Goal: Transaction & Acquisition: Purchase product/service

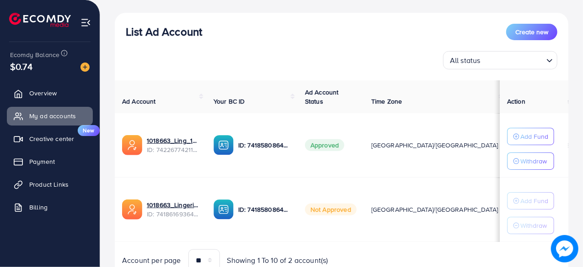
scroll to position [136, 0]
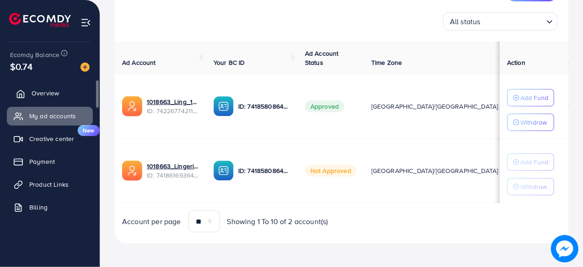
click at [53, 98] on link "Overview" at bounding box center [50, 93] width 86 height 18
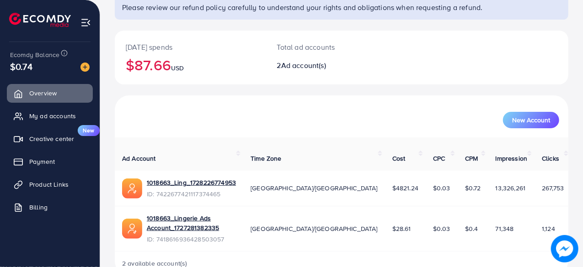
scroll to position [82, 0]
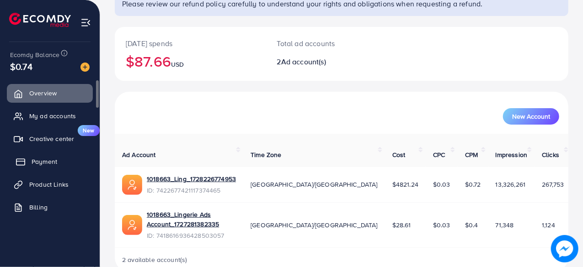
click at [75, 159] on link "Payment" at bounding box center [50, 162] width 86 height 18
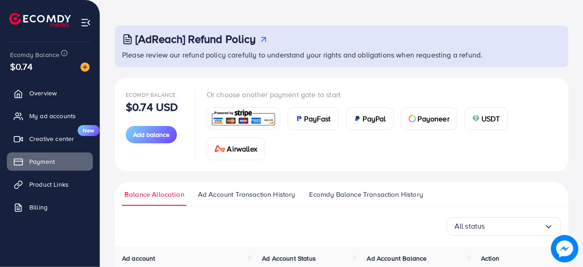
scroll to position [46, 0]
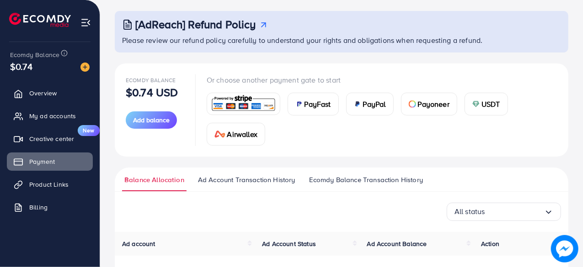
click at [476, 96] on div "USDT" at bounding box center [486, 104] width 43 height 22
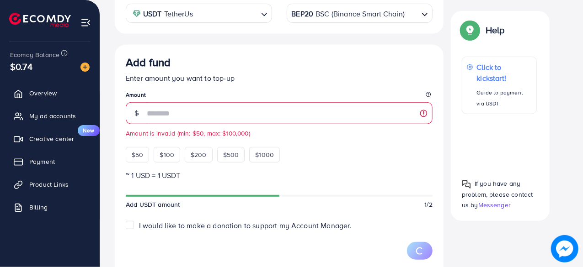
scroll to position [175, 0]
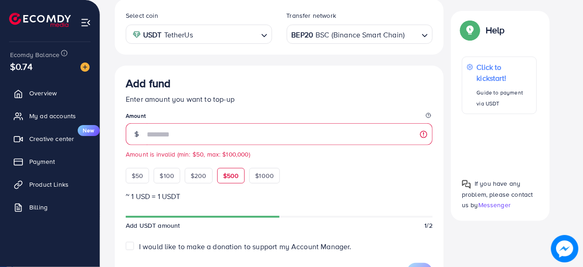
click at [218, 173] on div "$500" at bounding box center [231, 176] width 28 height 16
type input "***"
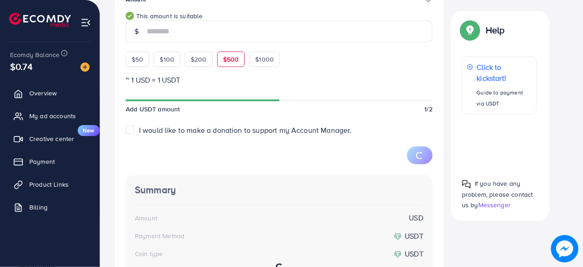
scroll to position [312, 0]
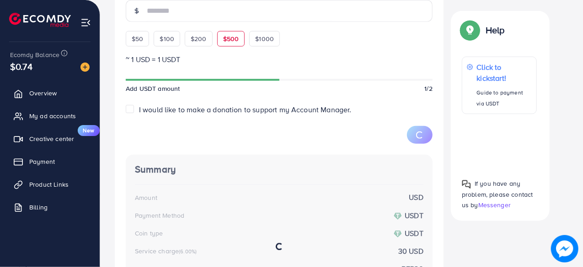
click at [135, 102] on form "Add fund Enter amount you want to top-up Amount *** This amount is suitable $50…" at bounding box center [279, 42] width 307 height 204
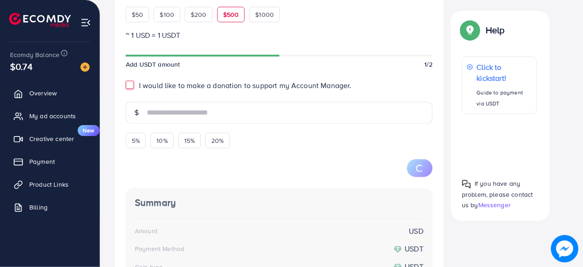
scroll to position [358, 0]
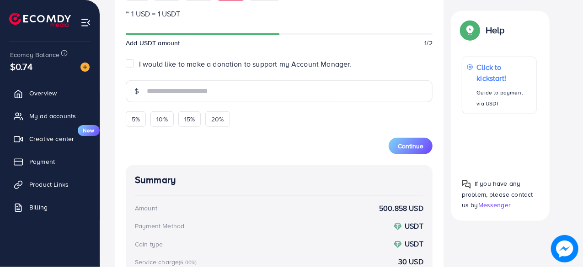
click at [125, 63] on div "Add fund Enter amount you want to top-up Amount *** This amount is suitable $50…" at bounding box center [279, 121] width 329 height 476
click at [139, 62] on label "I would like to make a donation to support my Account Manager." at bounding box center [245, 64] width 213 height 11
type input "*"
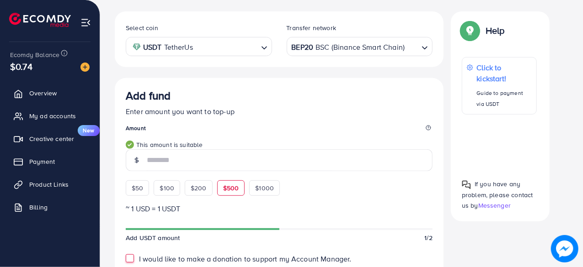
scroll to position [148, 0]
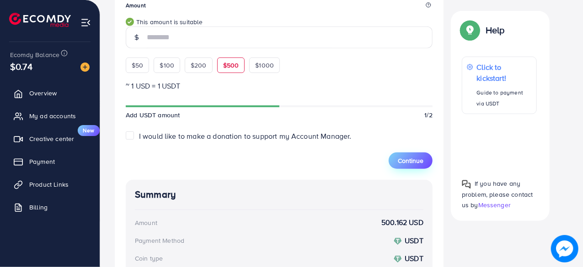
click at [418, 161] on span "Continue" at bounding box center [411, 160] width 26 height 9
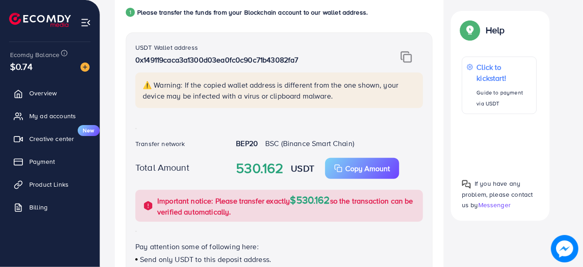
scroll to position [137, 0]
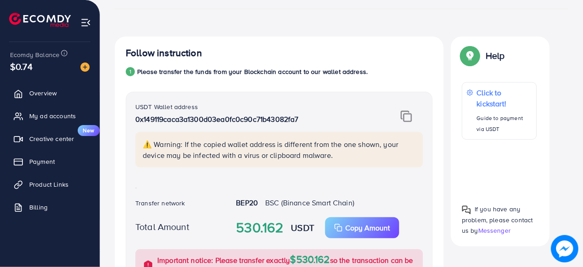
click at [404, 96] on div "USDT Wallet address 0x149119caca3a1300d03ea0fc0c90c71b43082fa7 ⚠️ Warning: If t…" at bounding box center [279, 220] width 307 height 257
click at [406, 111] on img at bounding box center [406, 117] width 11 height 12
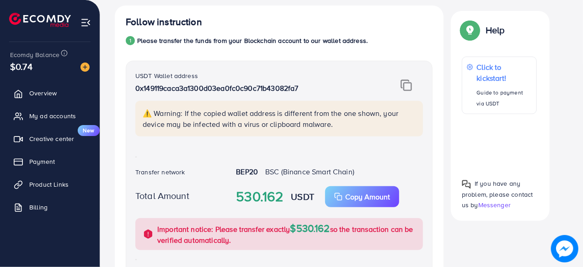
scroll to position [183, 0]
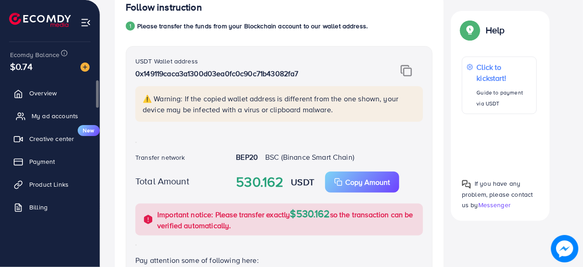
click at [61, 109] on link "My ad accounts" at bounding box center [50, 116] width 86 height 18
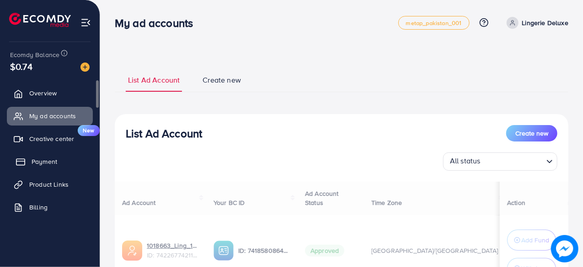
click at [64, 156] on link "Payment" at bounding box center [50, 162] width 86 height 18
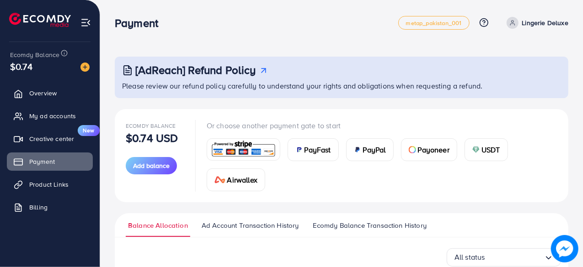
click at [378, 150] on span "PayPal" at bounding box center [374, 149] width 23 height 11
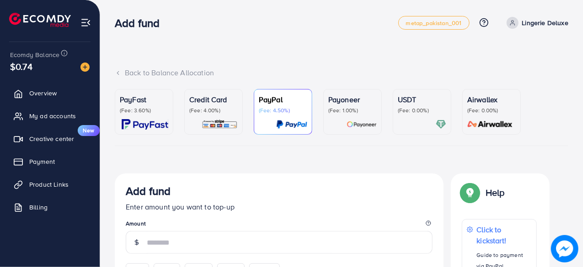
scroll to position [91, 0]
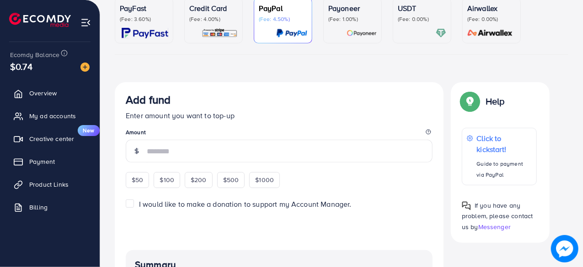
click at [176, 163] on div "Add fund Enter amount you want to top-up Amount $50 $100 $200 $500 $1000" at bounding box center [279, 140] width 307 height 95
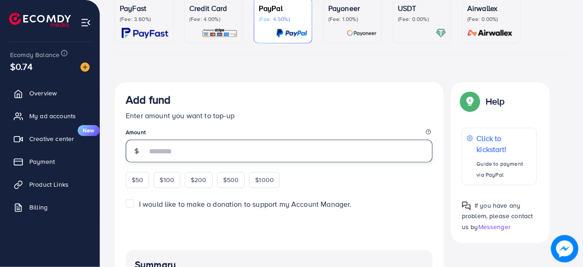
click at [181, 158] on input "number" at bounding box center [290, 151] width 286 height 23
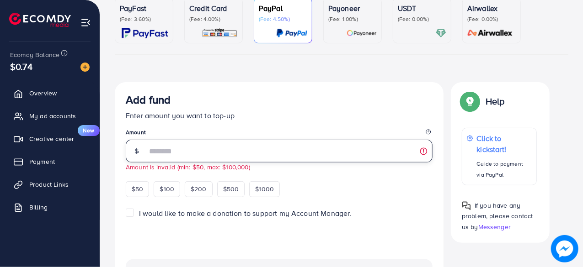
click at [181, 161] on input "**" at bounding box center [290, 151] width 286 height 23
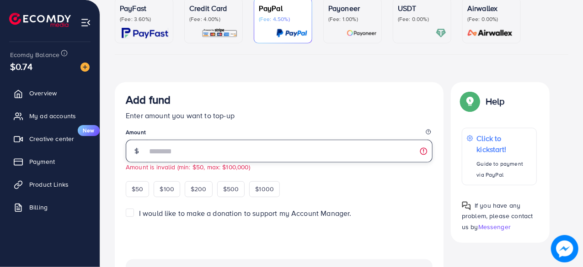
click at [181, 161] on input "**" at bounding box center [290, 151] width 286 height 23
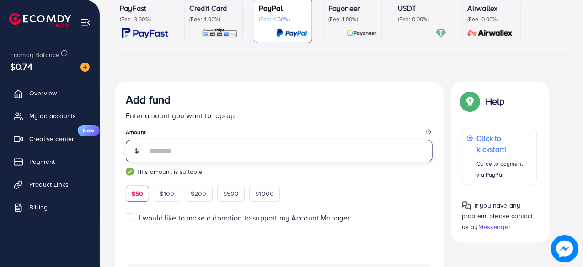
type input "**"
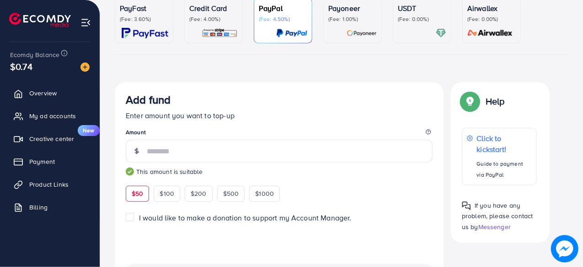
click at [303, 122] on div "Add fund Enter amount you want to top-up Amount ** This amount is suitable $50 …" at bounding box center [279, 147] width 307 height 108
click at [64, 130] on link "Creative center New" at bounding box center [50, 139] width 86 height 18
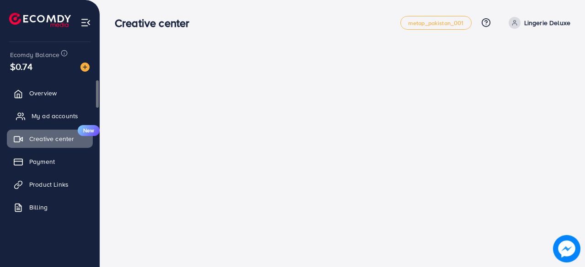
click at [60, 122] on link "My ad accounts" at bounding box center [50, 116] width 86 height 18
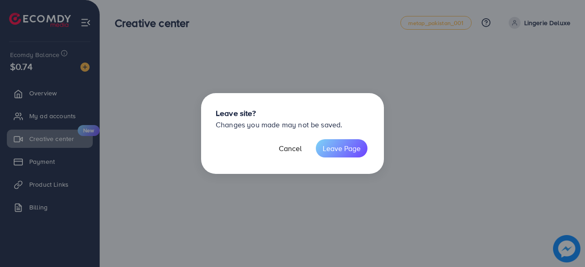
click at [68, 107] on div "Leave site? Changes you made may not be saved. Cancel Leave Page" at bounding box center [292, 133] width 585 height 267
drag, startPoint x: 44, startPoint y: 107, endPoint x: 176, endPoint y: 137, distance: 135.3
click at [44, 107] on div "Leave site? Changes you made may not be saved. Cancel Leave Page" at bounding box center [292, 133] width 585 height 267
click at [279, 140] on button "Cancel" at bounding box center [290, 148] width 37 height 18
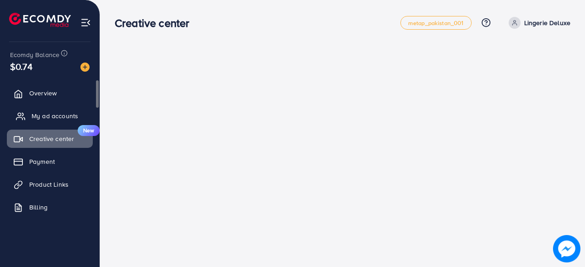
click at [36, 110] on link "My ad accounts" at bounding box center [50, 116] width 86 height 18
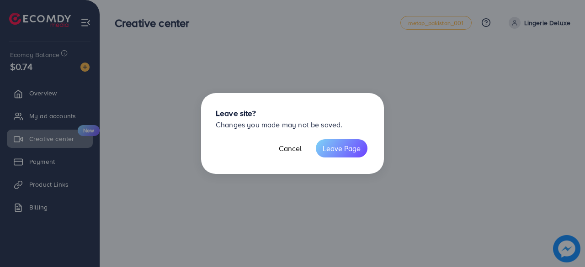
click at [361, 157] on footer "Cancel Leave Page" at bounding box center [293, 149] width 154 height 22
click at [352, 148] on button "Leave Page" at bounding box center [342, 148] width 52 height 18
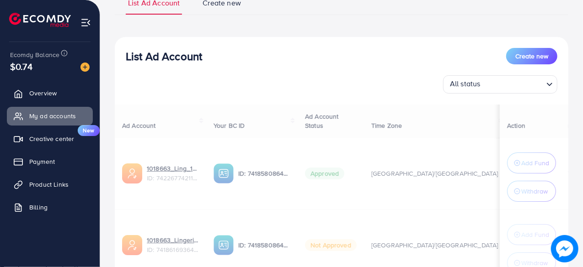
scroll to position [91, 0]
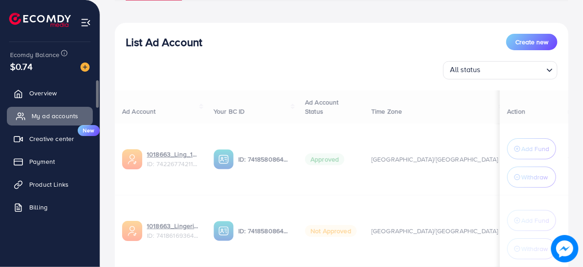
click at [67, 115] on span "My ad accounts" at bounding box center [55, 116] width 47 height 9
click at [62, 101] on link "Overview" at bounding box center [50, 93] width 86 height 18
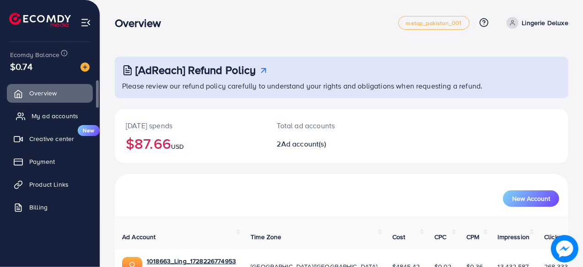
click at [62, 112] on span "My ad accounts" at bounding box center [55, 116] width 47 height 9
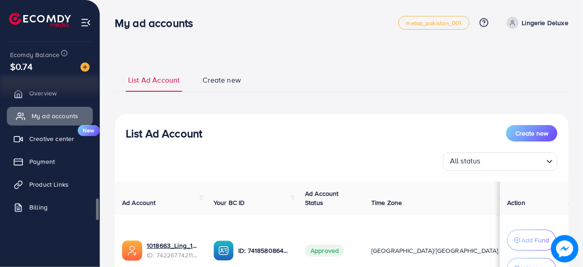
scroll to position [6, 0]
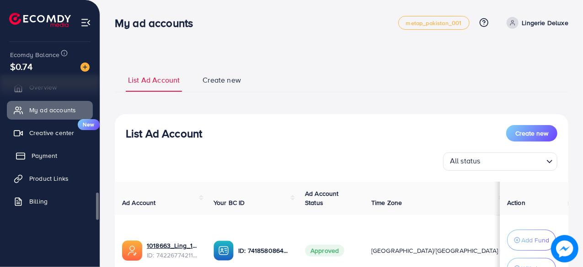
click at [64, 150] on link "Payment" at bounding box center [50, 156] width 86 height 18
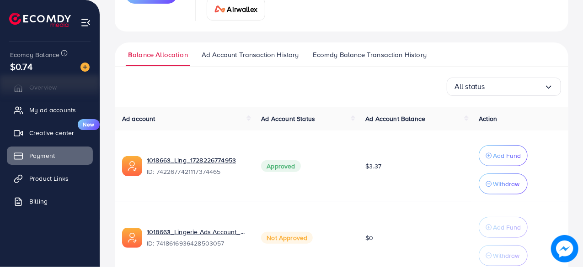
scroll to position [123, 0]
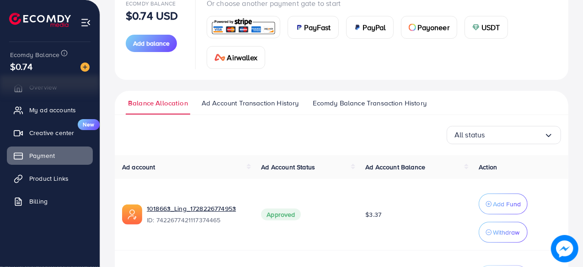
click at [348, 94] on ul "Balance Allocation Ad Account Transaction History Ecomdy Balance Transaction Hi…" at bounding box center [342, 103] width 454 height 24
click at [350, 96] on ul "Balance Allocation Ad Account Transaction History Ecomdy Balance Transaction Hi…" at bounding box center [342, 103] width 454 height 24
click at [357, 103] on span "Ecomdy Balance Transaction History" at bounding box center [370, 103] width 114 height 10
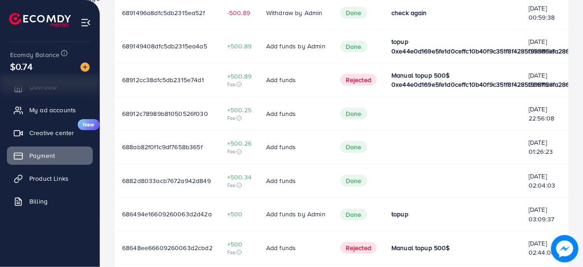
scroll to position [334, 0]
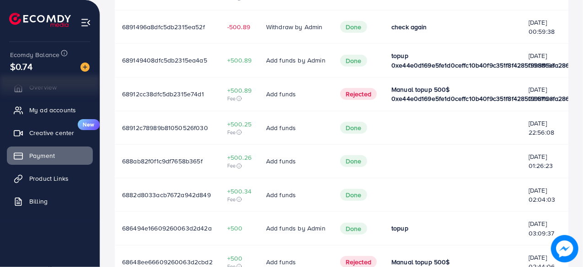
click at [412, 102] on span "Manual topup 500$ 0xe44e0d169e5fe1d0ceffc10b40f9c351f8f4285f998ff6efa286c257bc8…" at bounding box center [501, 94] width 221 height 18
click at [412, 101] on span "Manual topup 500$ 0xe44e0d169e5fe1d0ceffc10b40f9c351f8f4285f998ff6efa286c257bc8…" at bounding box center [501, 94] width 221 height 18
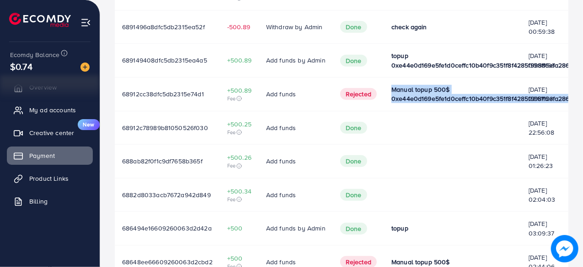
click at [412, 101] on span "Manual topup 500$ 0xe44e0d169e5fe1d0ceffc10b40f9c351f8f4285f998ff6efa286c257bc8…" at bounding box center [501, 94] width 221 height 18
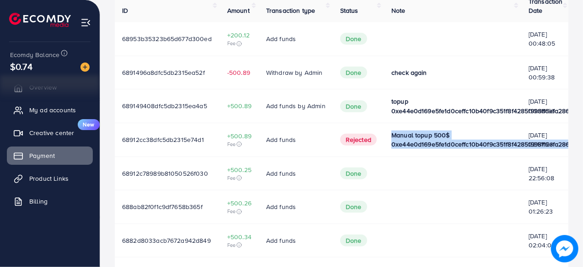
scroll to position [243, 0]
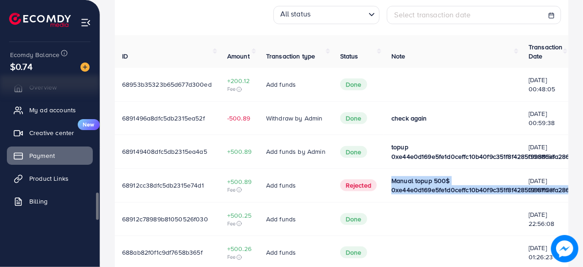
drag, startPoint x: 206, startPoint y: 150, endPoint x: 0, endPoint y: 151, distance: 205.8
click at [0, 151] on div "Payment metap_pakistan_001 Help Center Contact Support Plans and Pricing Term a…" at bounding box center [291, 104] width 583 height 694
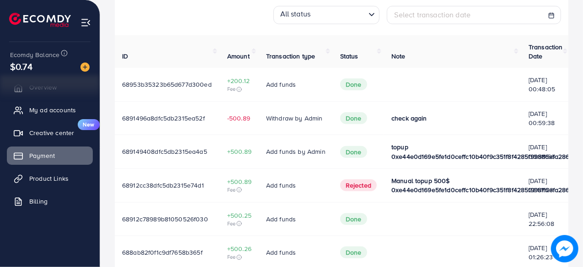
click at [263, 143] on td "Add funds by Admin" at bounding box center [296, 152] width 74 height 34
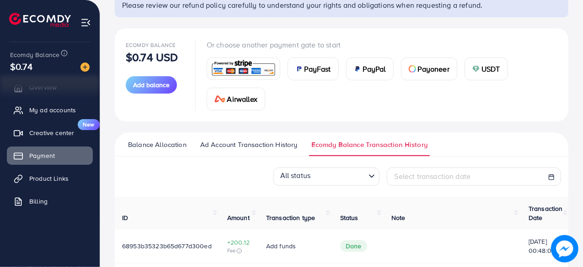
scroll to position [0, 0]
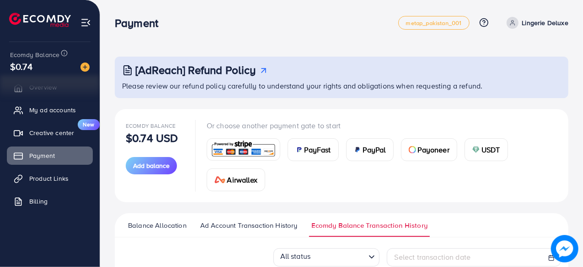
click at [57, 160] on link "Payment" at bounding box center [50, 156] width 86 height 18
click at [468, 150] on div "USDT" at bounding box center [486, 150] width 43 height 22
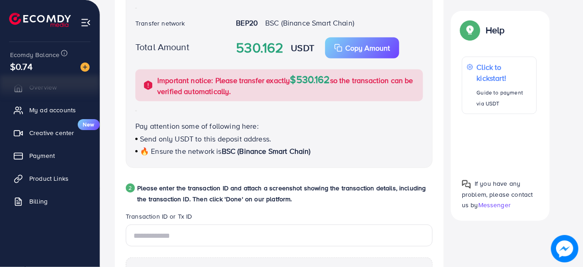
scroll to position [366, 0]
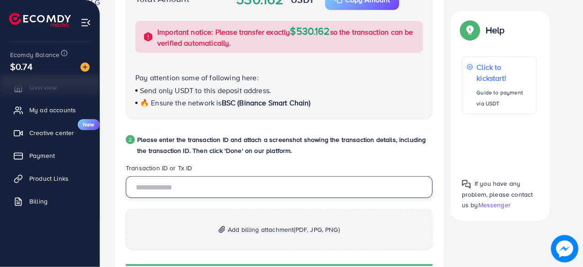
click at [225, 197] on input "text" at bounding box center [279, 187] width 307 height 22
paste input "**********"
type input "**********"
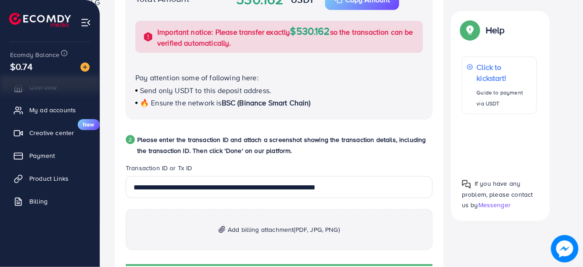
click at [270, 150] on p "Please enter the transaction ID and attach a screenshot showing the transaction…" at bounding box center [284, 145] width 295 height 22
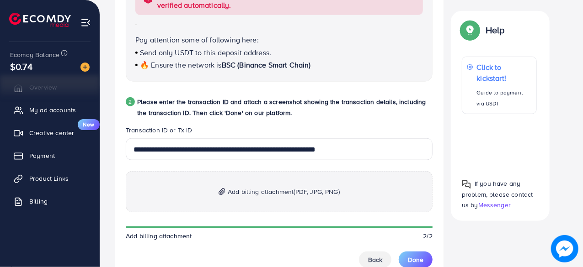
scroll to position [457, 0]
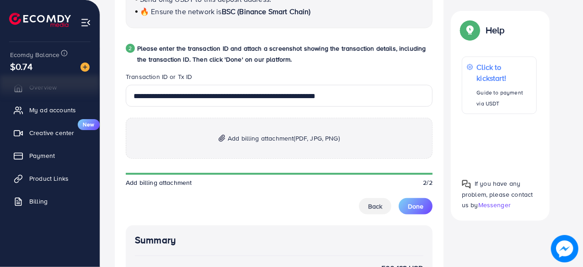
click at [273, 139] on span "Add billing attachment (PDF, JPG, PNG)" at bounding box center [284, 138] width 112 height 11
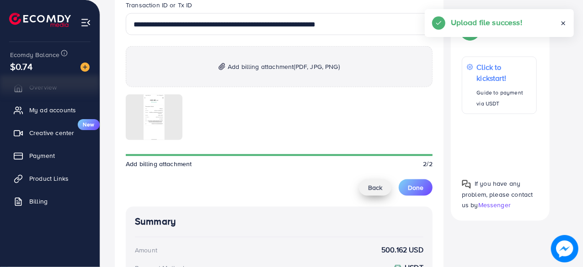
scroll to position [549, 0]
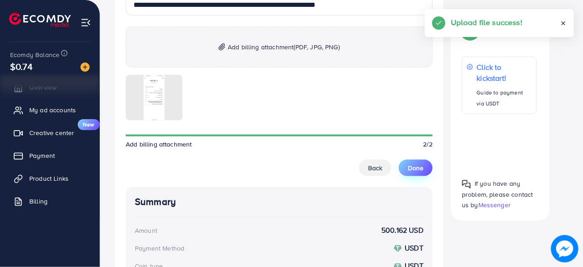
click at [417, 171] on span "Done" at bounding box center [416, 168] width 16 height 9
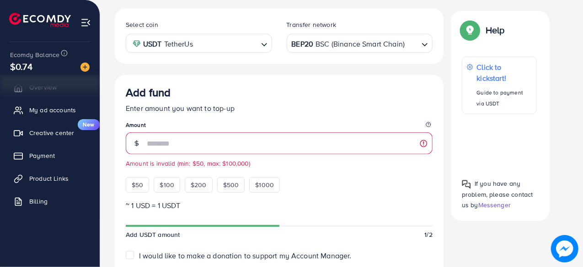
scroll to position [180, 0]
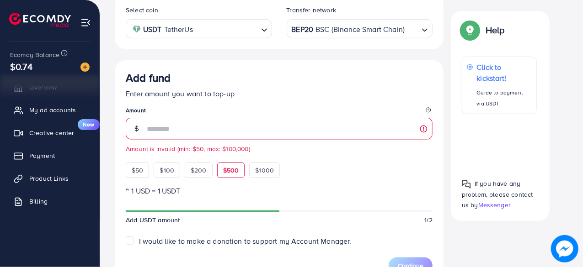
click at [225, 173] on span "$500" at bounding box center [231, 170] width 16 height 9
type input "***"
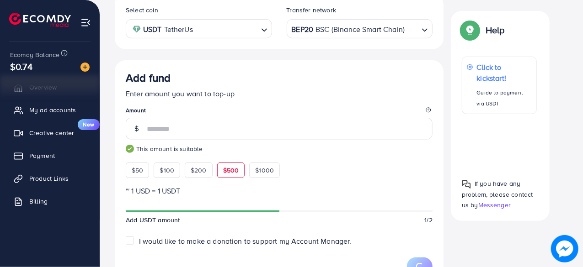
click at [285, 101] on div "Add fund Enter amount you want to top-up Amount *** This amount is suitable $50…" at bounding box center [279, 124] width 307 height 107
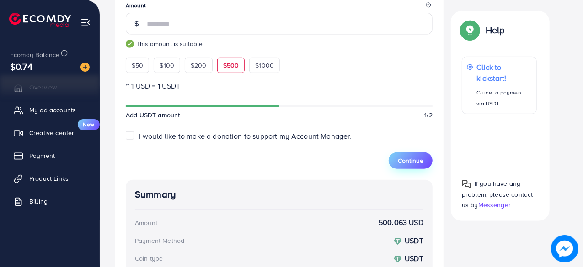
click at [404, 164] on button "Continue" at bounding box center [411, 161] width 44 height 16
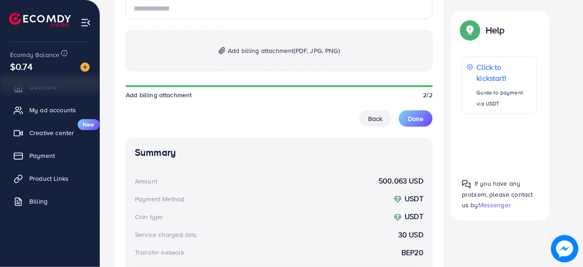
scroll to position [457, 0]
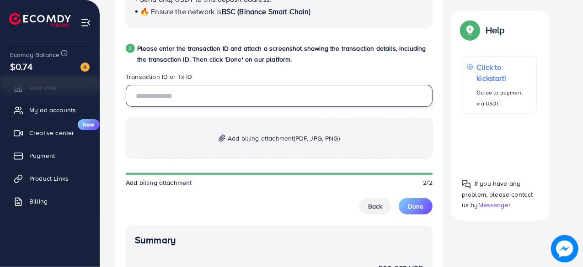
click at [200, 98] on input "text" at bounding box center [279, 96] width 307 height 22
paste input "**********"
type input "**********"
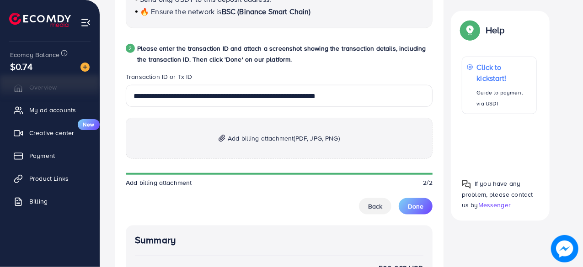
click at [299, 121] on p "Add billing attachment (PDF, JPG, PNG)" at bounding box center [279, 138] width 307 height 41
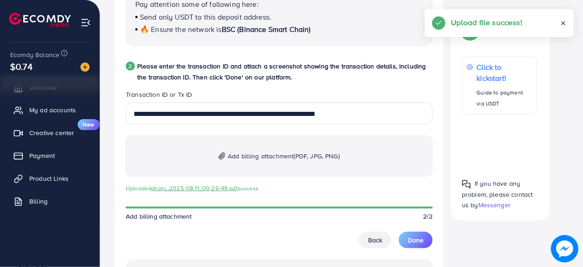
scroll to position [549, 0]
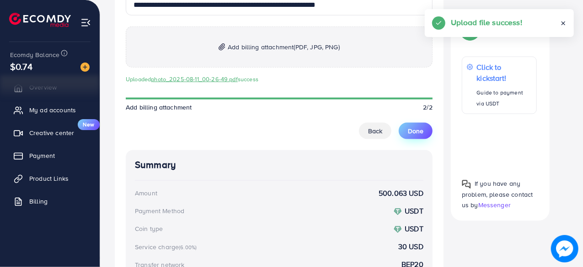
click at [414, 123] on button "Done" at bounding box center [416, 131] width 34 height 16
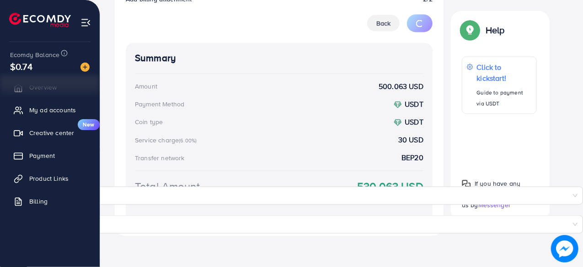
scroll to position [656, 0]
click at [418, 23] on span "Done" at bounding box center [416, 24] width 16 height 9
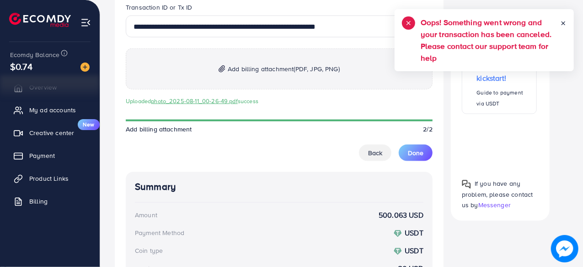
scroll to position [519, 0]
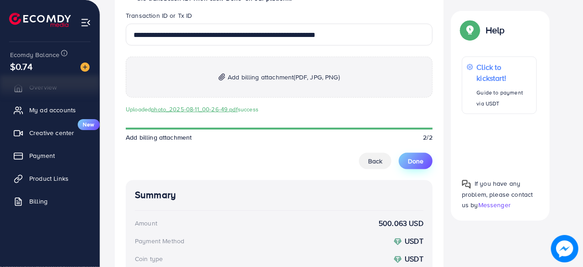
click at [426, 158] on button "Done" at bounding box center [416, 161] width 34 height 16
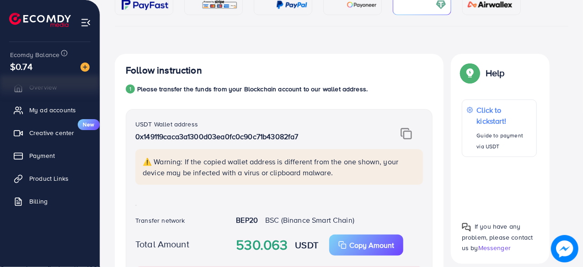
scroll to position [153, 0]
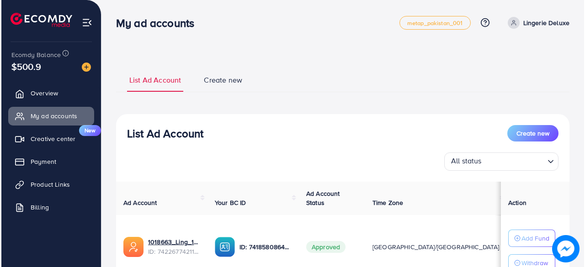
scroll to position [91, 0]
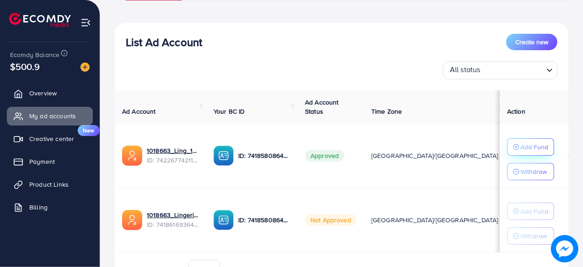
click at [521, 152] on p "Add Fund" at bounding box center [534, 147] width 28 height 11
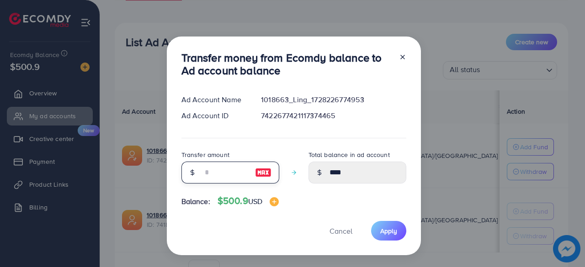
click at [238, 172] on input "number" at bounding box center [226, 173] width 46 height 22
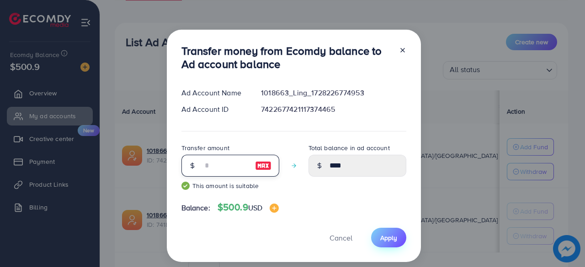
type input "**"
click at [390, 239] on span "Apply" at bounding box center [388, 238] width 17 height 9
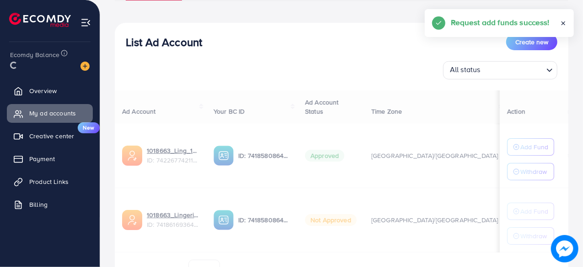
click at [524, 142] on div "Ad Account Your BC ID Ad Account Status Time Zone Cost Balance Action 1018663_L…" at bounding box center [342, 187] width 454 height 192
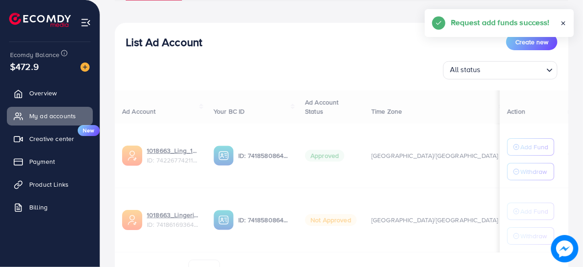
click at [524, 142] on div "Ad Account Your BC ID Ad Account Status Time Zone Cost Balance Action 1018663_L…" at bounding box center [342, 187] width 454 height 192
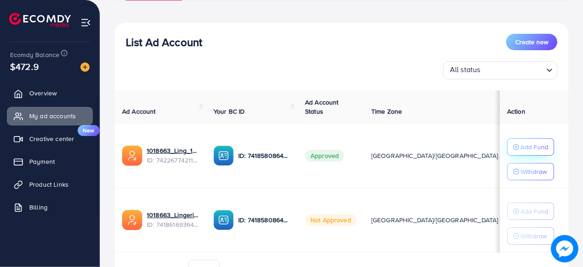
click at [520, 149] on p "Add Fund" at bounding box center [534, 147] width 28 height 11
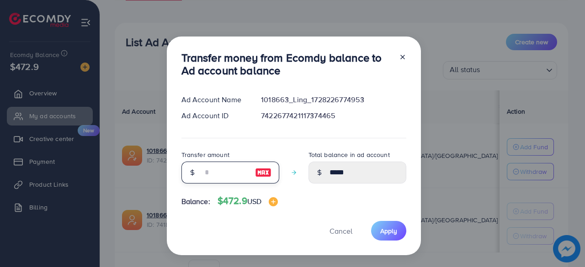
click at [230, 174] on input "number" at bounding box center [226, 173] width 46 height 22
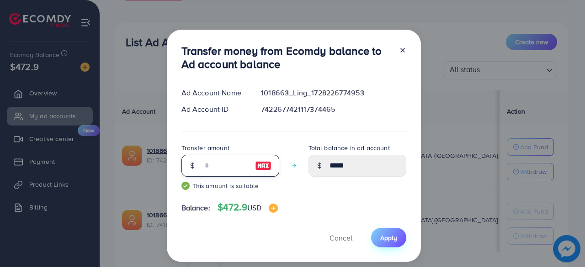
type input "***"
click at [389, 236] on span "Apply" at bounding box center [388, 238] width 17 height 9
